Goal: Information Seeking & Learning: Find specific page/section

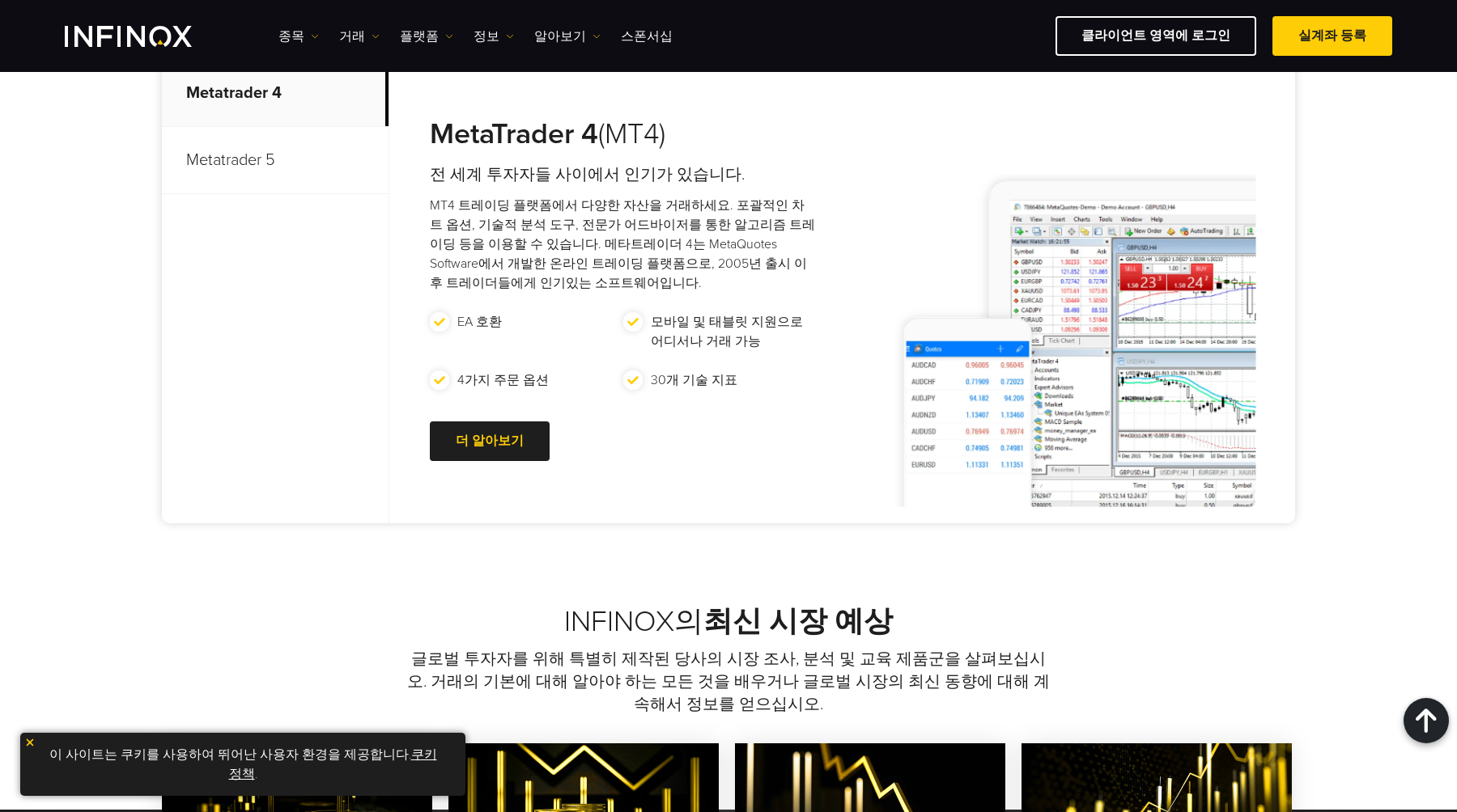
scroll to position [657, 0]
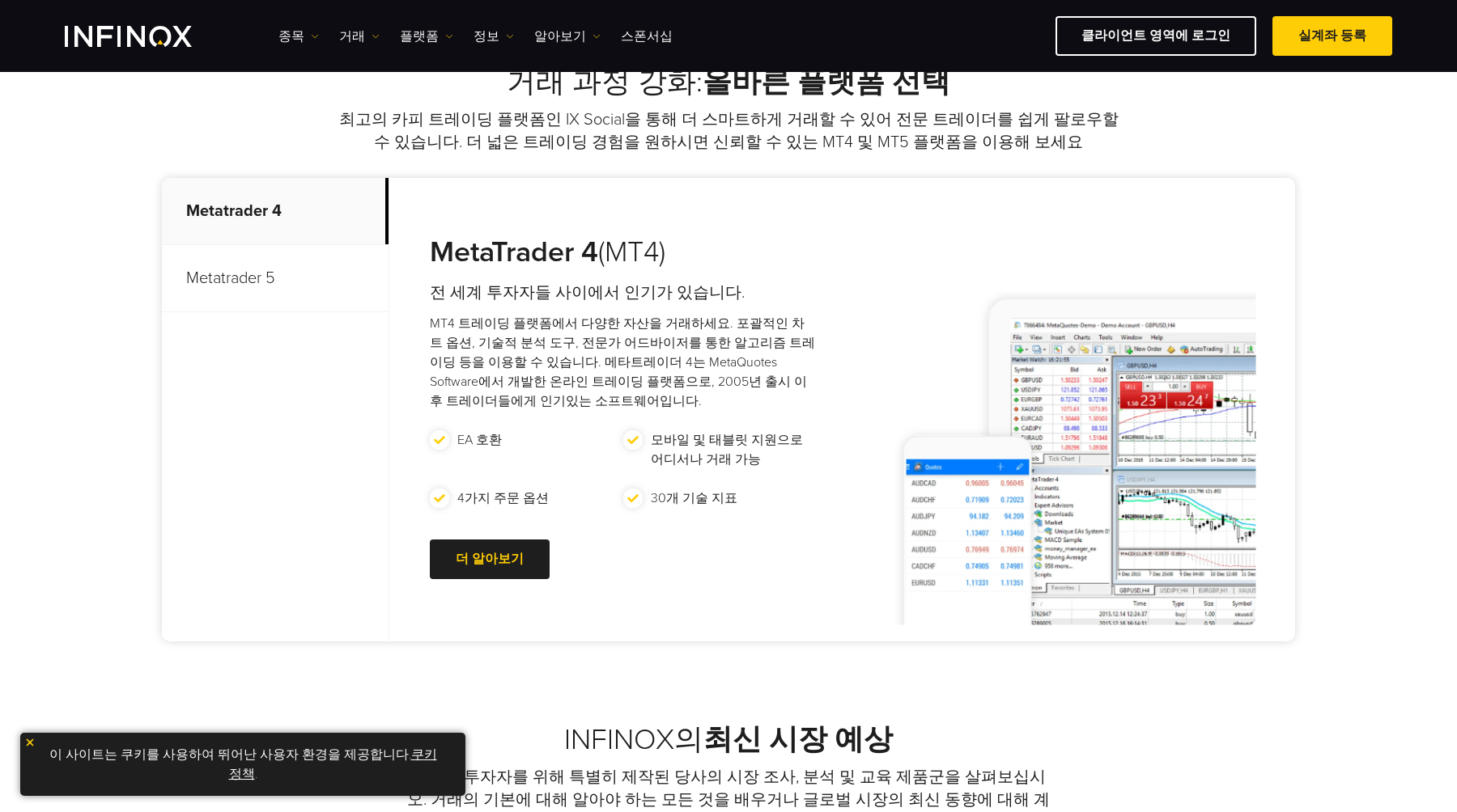
click at [265, 275] on p "Metatrader 5" at bounding box center [275, 279] width 227 height 67
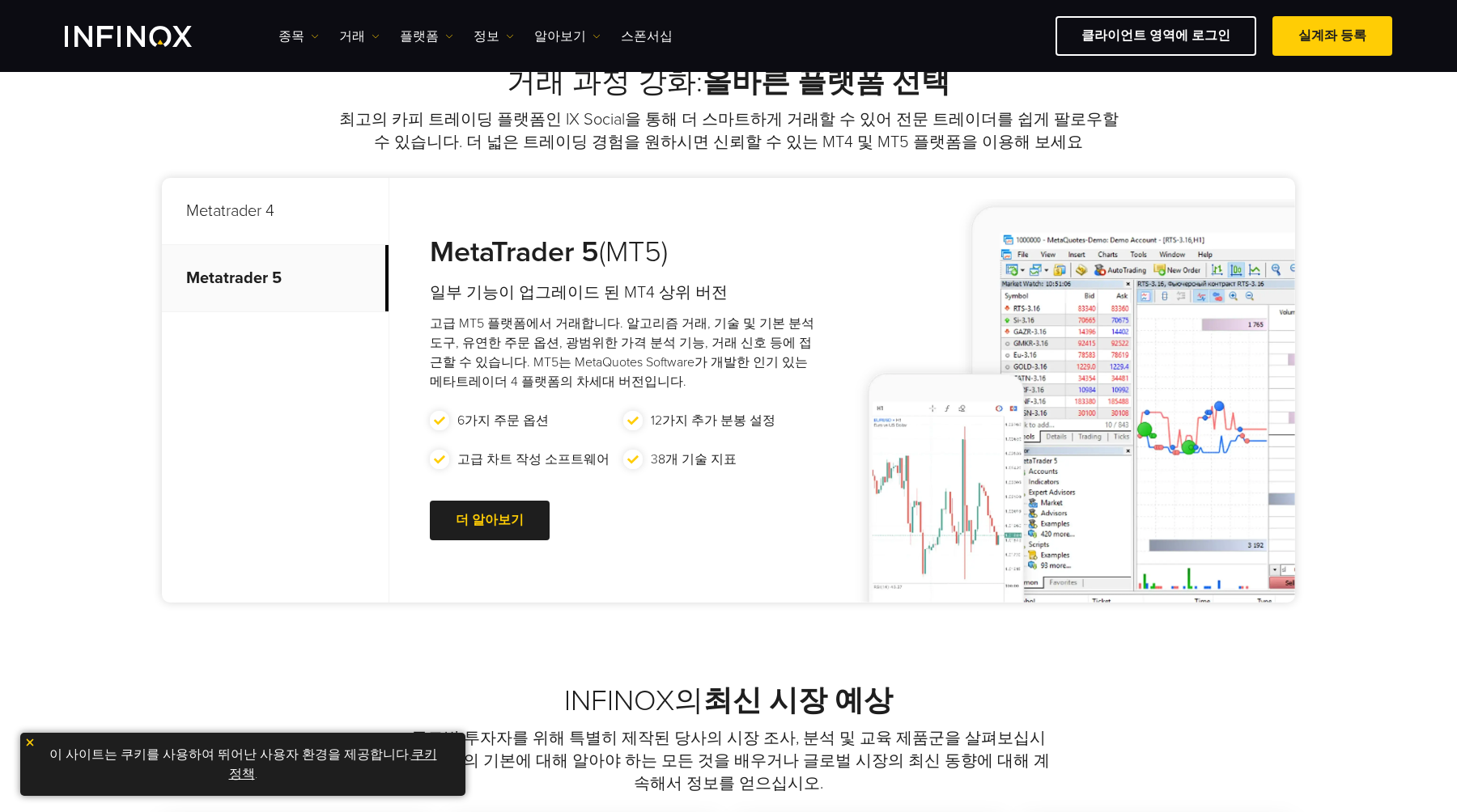
click at [265, 222] on p "Metatrader 4" at bounding box center [275, 211] width 227 height 67
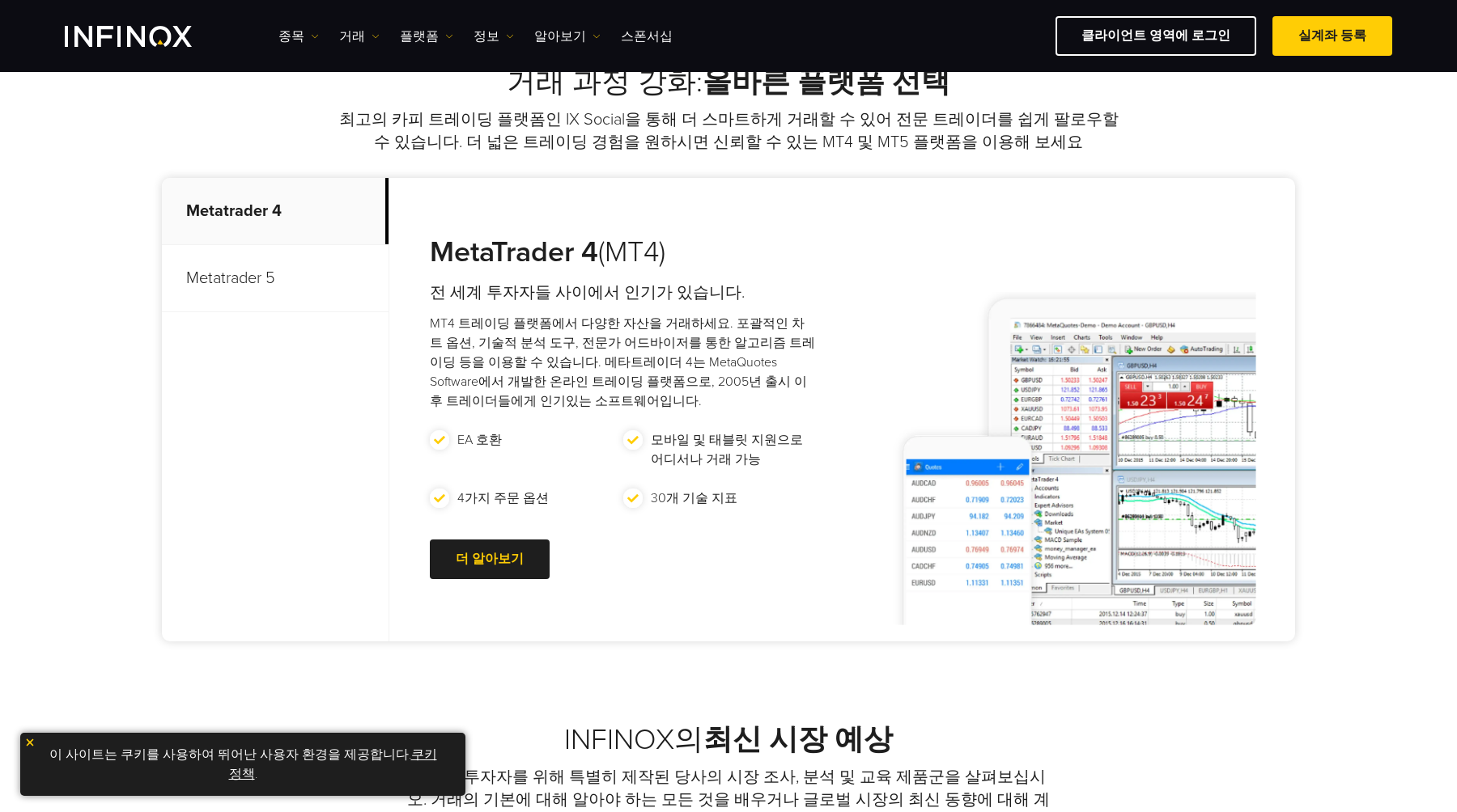
click at [261, 263] on p "Metatrader 5" at bounding box center [275, 279] width 227 height 67
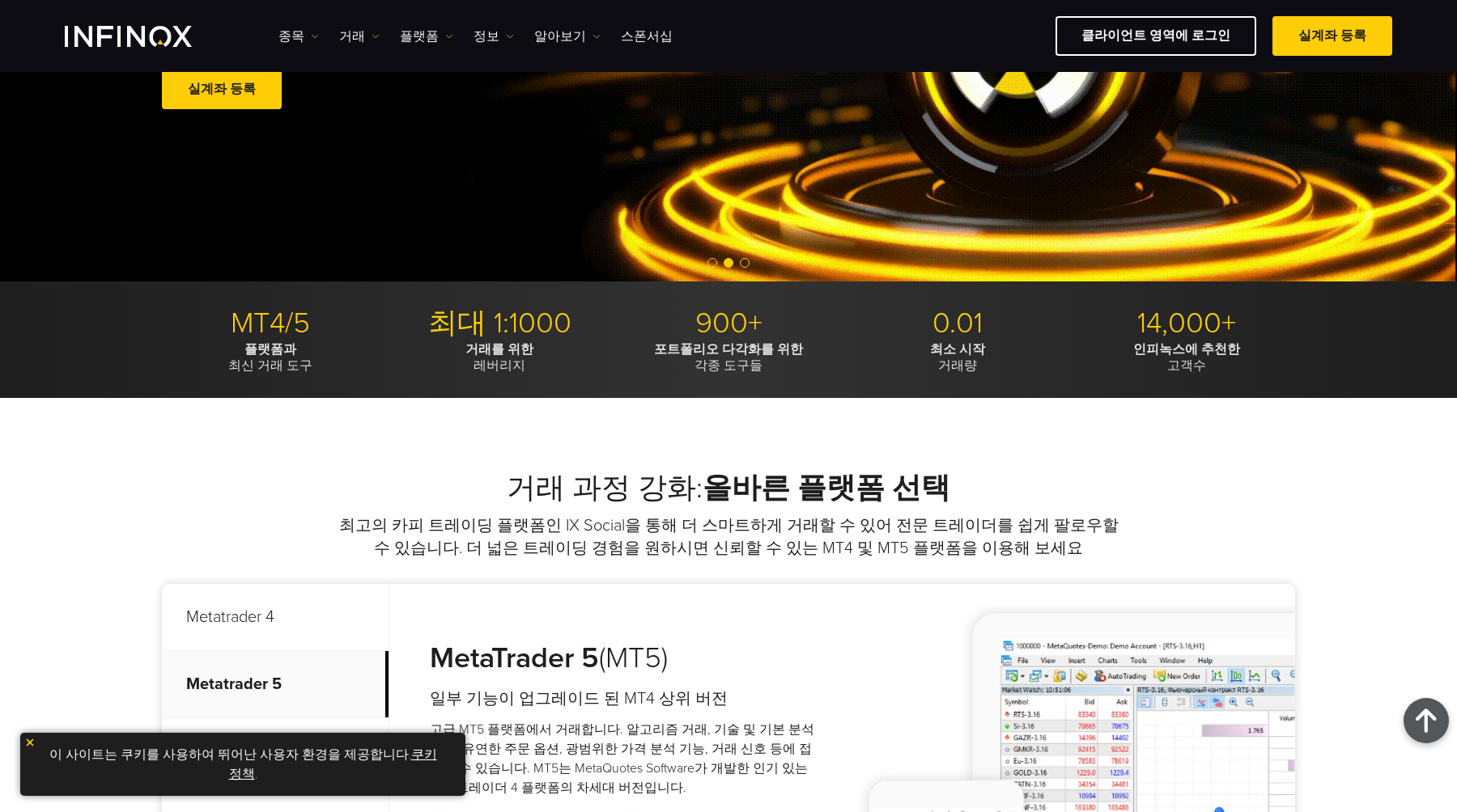
scroll to position [0, 0]
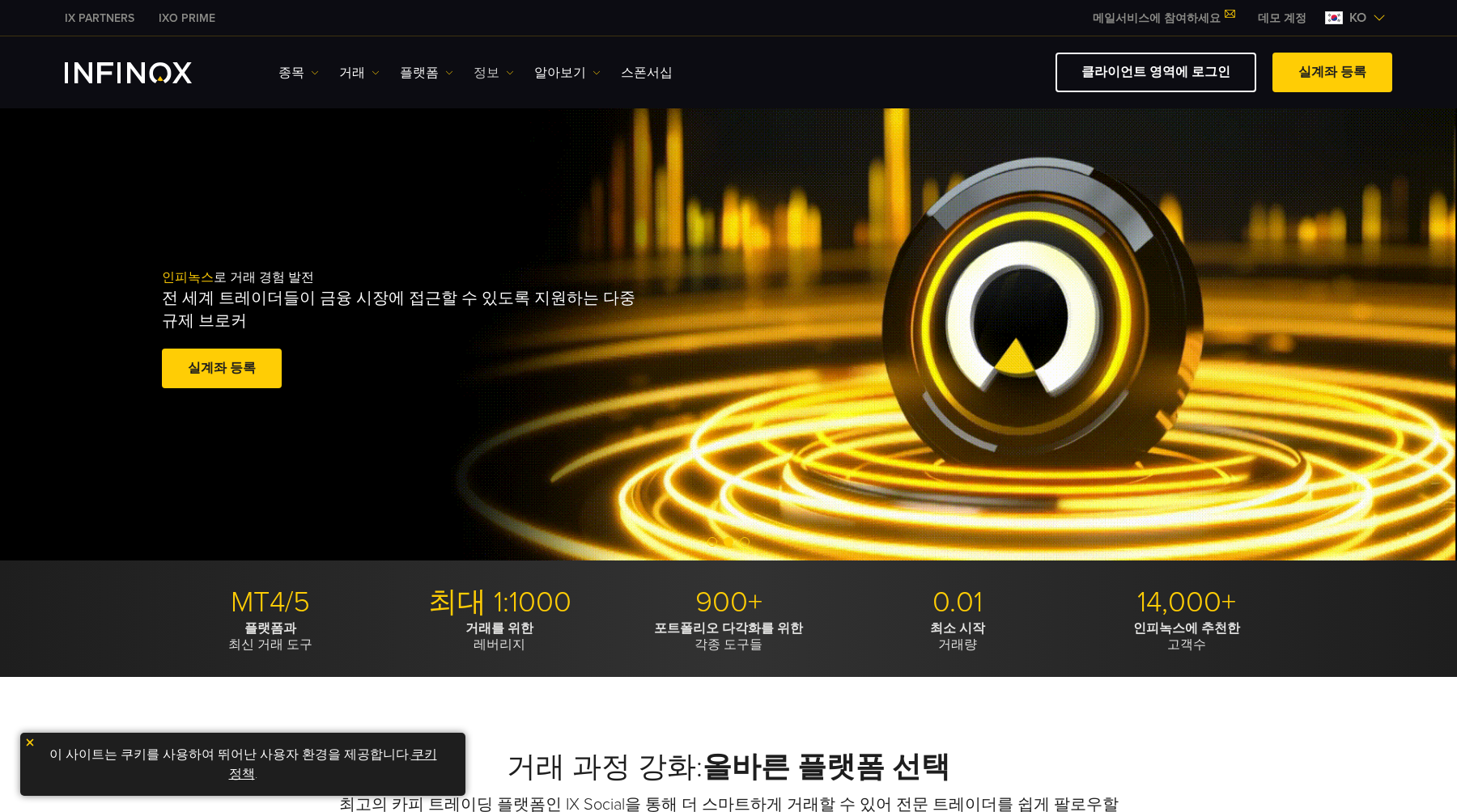
click at [476, 75] on link "정보" at bounding box center [493, 72] width 40 height 20
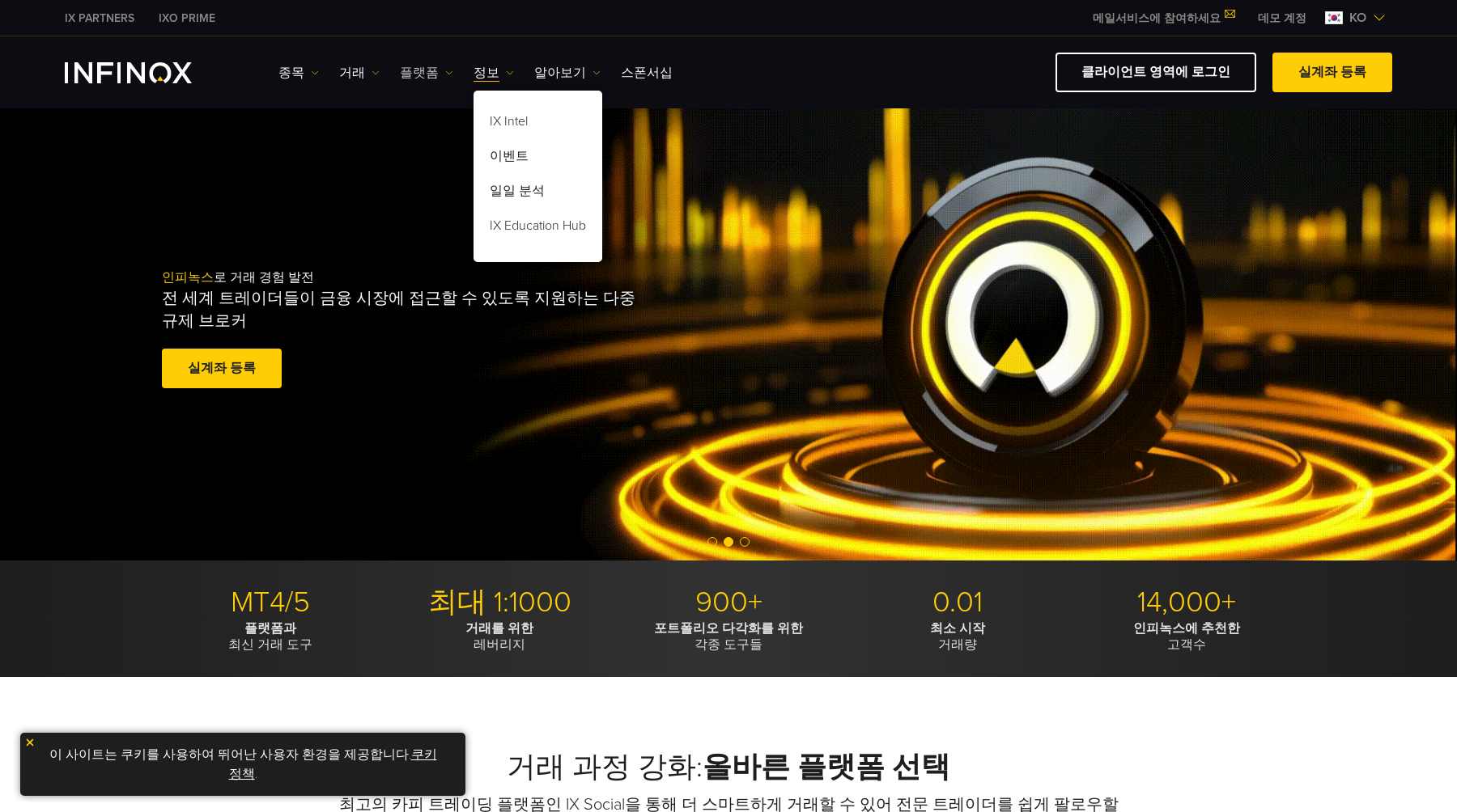
click at [422, 72] on link "플랫폼" at bounding box center [426, 72] width 54 height 20
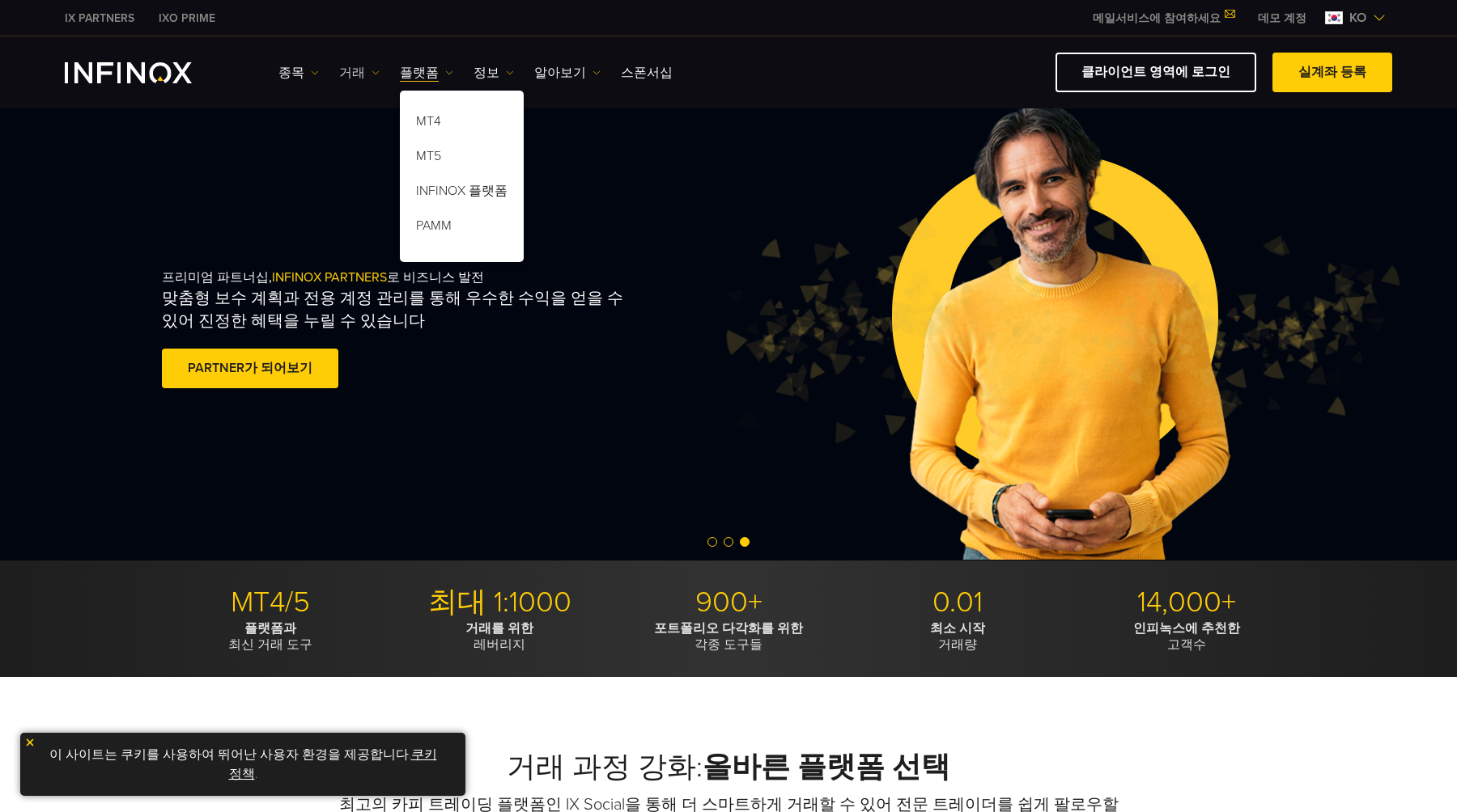
click at [360, 74] on link "거래" at bounding box center [359, 72] width 40 height 20
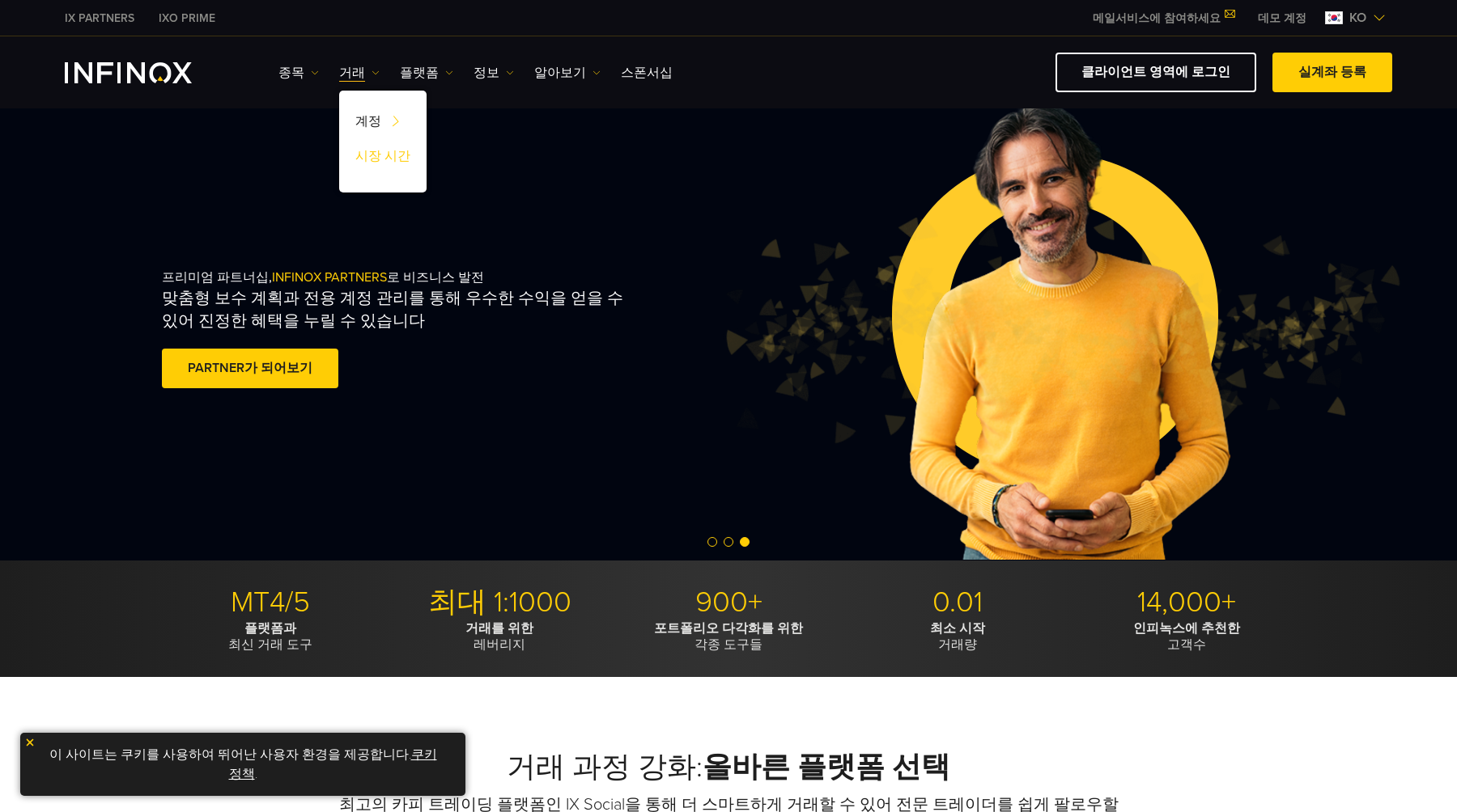
click at [385, 152] on link "시장 시간" at bounding box center [382, 159] width 88 height 35
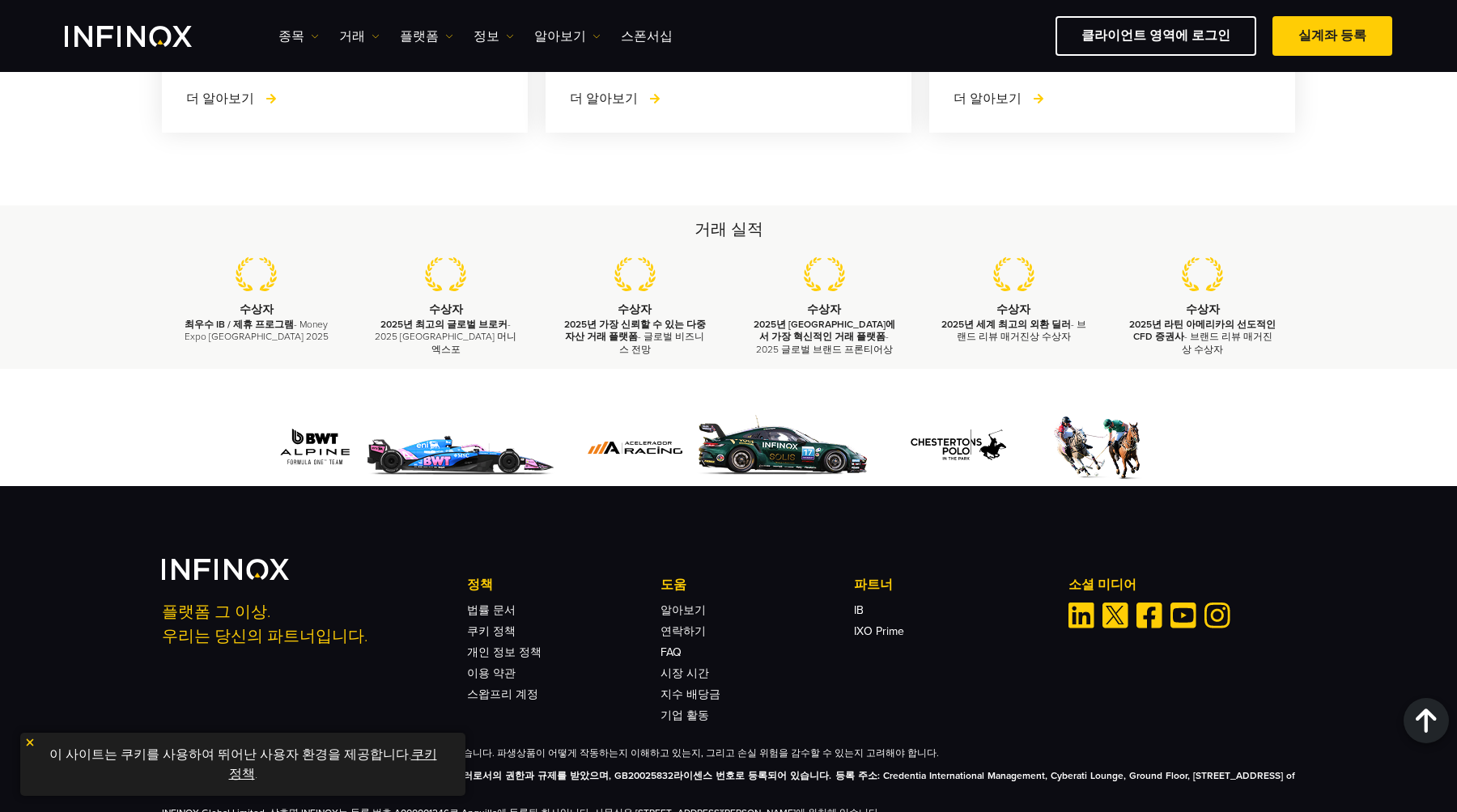
scroll to position [2939, 0]
